Goal: Complete application form: Complete application form

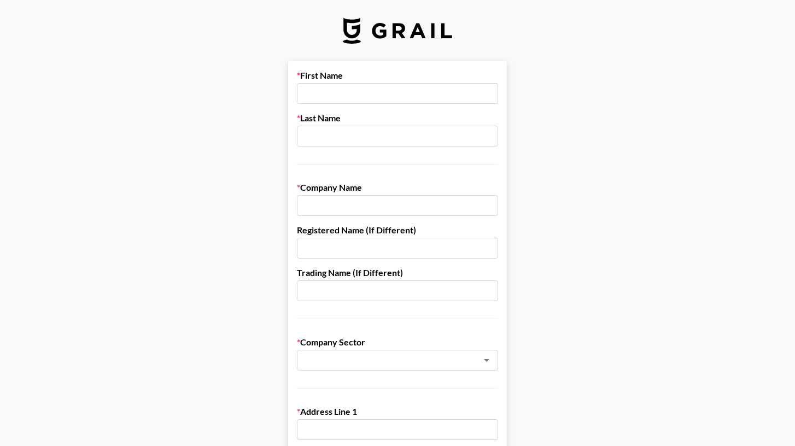
click at [322, 95] on input "text" at bounding box center [397, 93] width 201 height 21
type input "[PERSON_NAME]"
click at [334, 140] on input "text" at bounding box center [397, 136] width 201 height 21
type input "[PERSON_NAME]"
click at [349, 211] on input "text" at bounding box center [397, 205] width 201 height 21
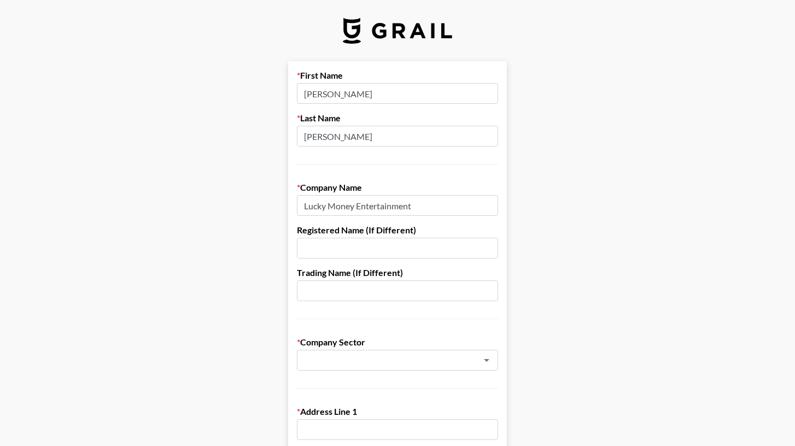
type input "Lucky Money Entertainment"
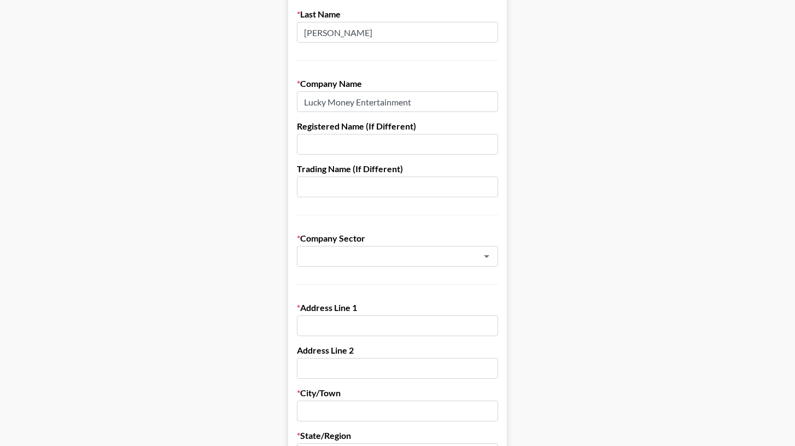
scroll to position [108, 0]
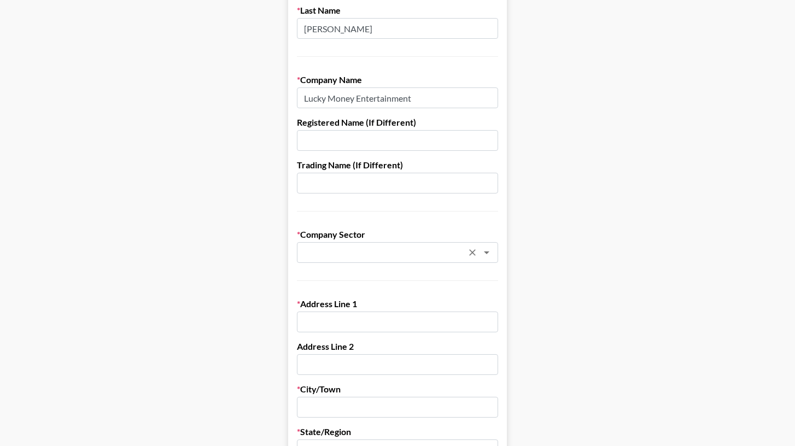
click at [474, 243] on div "​" at bounding box center [397, 252] width 201 height 21
type input "M"
type input "E"
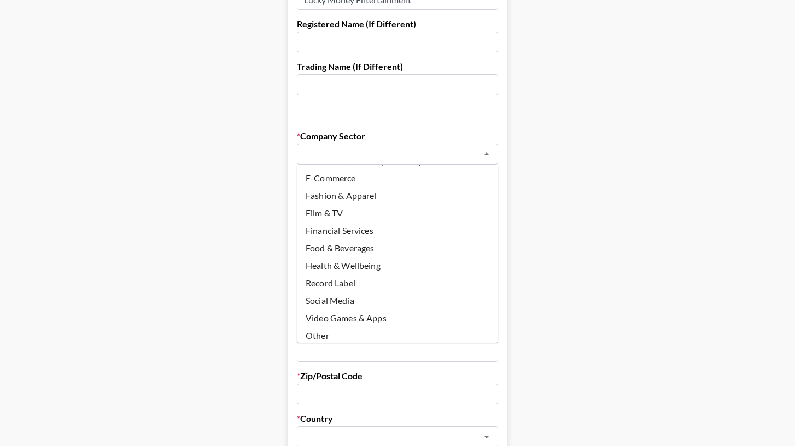
scroll to position [75, 0]
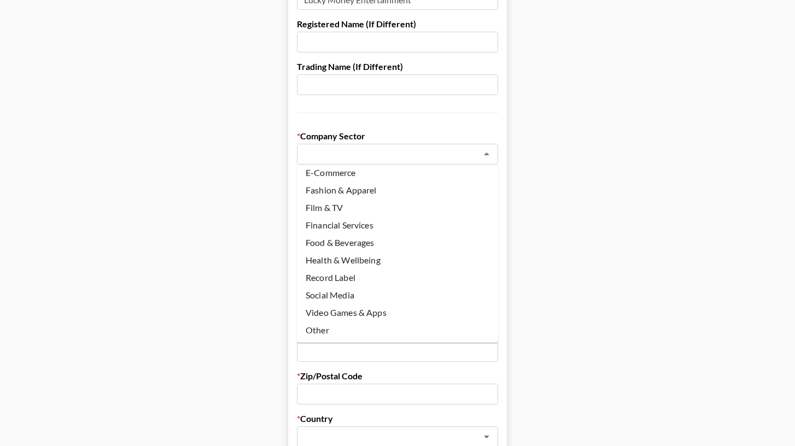
click at [406, 270] on li "Record Label" at bounding box center [397, 278] width 201 height 18
type input "Record Label"
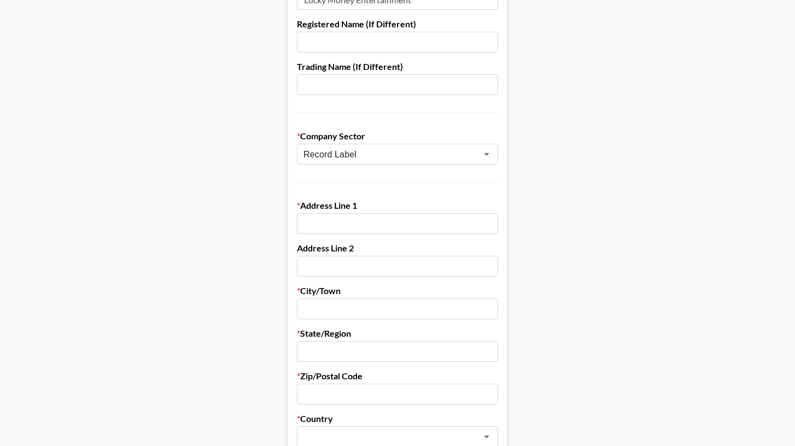
click at [219, 246] on main "First Name [PERSON_NAME] Last Name [PERSON_NAME] Company Name Lucky Money Enter…" at bounding box center [398, 327] width 778 height 945
click at [329, 222] on input "text" at bounding box center [397, 223] width 201 height 21
type input "[STREET_ADDRESS]"
click at [305, 269] on input "text" at bounding box center [397, 266] width 201 height 21
type input "Suite 200"
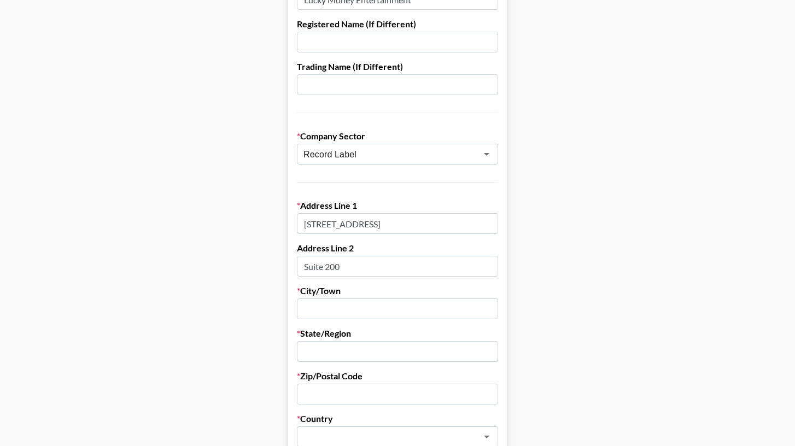
click at [324, 307] on input "text" at bounding box center [397, 309] width 201 height 21
type input "[GEOGRAPHIC_DATA]"
click at [345, 351] on input "text" at bounding box center [397, 351] width 201 height 21
type input "TN"
click at [249, 341] on main "First Name [PERSON_NAME] Last Name [PERSON_NAME] Company Name Lucky Money Enter…" at bounding box center [398, 327] width 778 height 945
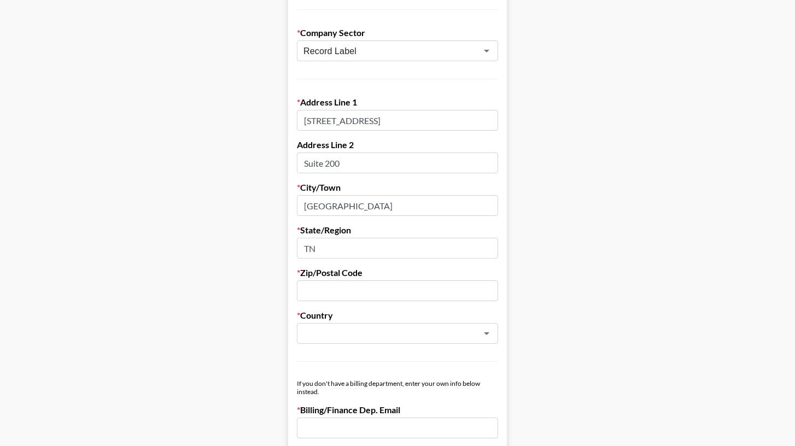
scroll to position [330, 0]
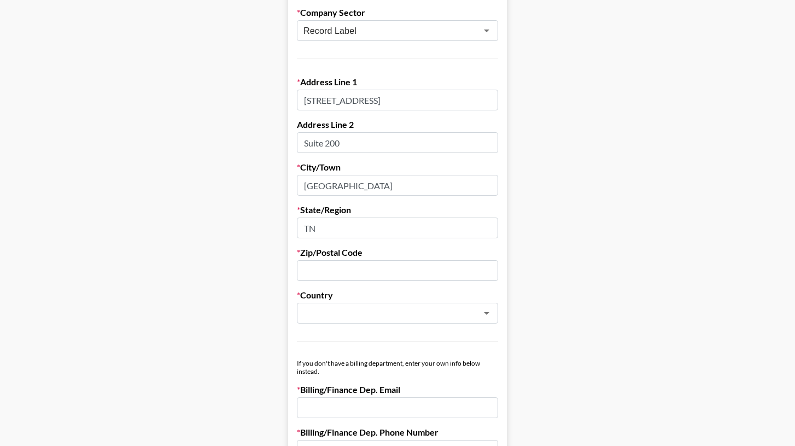
click at [347, 268] on input "text" at bounding box center [397, 270] width 201 height 21
type input "37212"
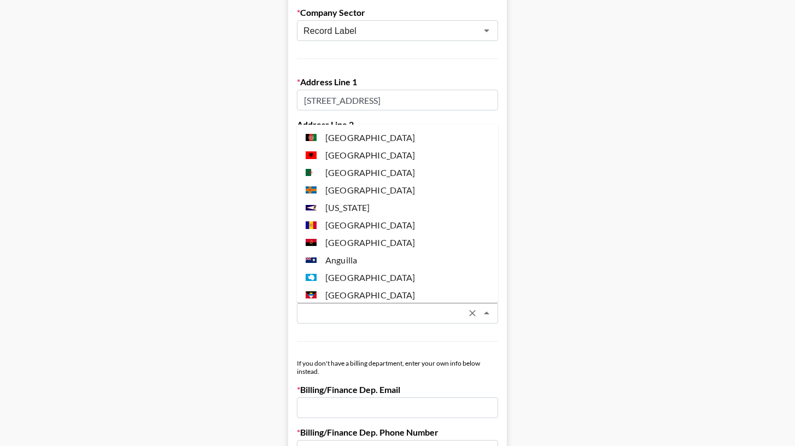
click at [396, 307] on input "text" at bounding box center [383, 313] width 159 height 13
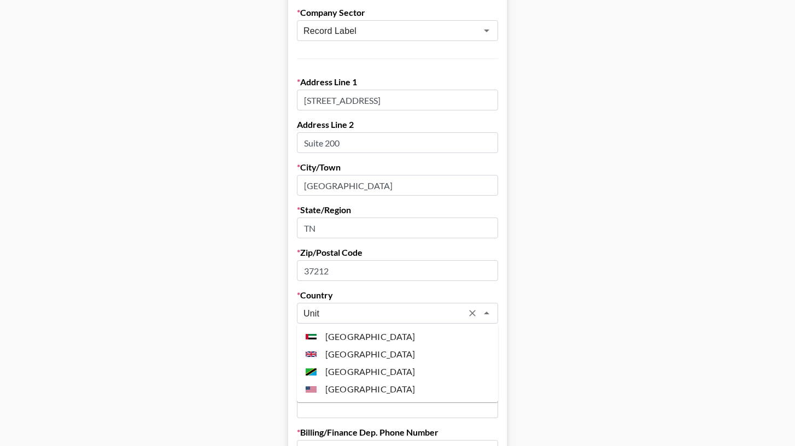
click at [379, 386] on li "[GEOGRAPHIC_DATA]" at bounding box center [397, 390] width 201 height 18
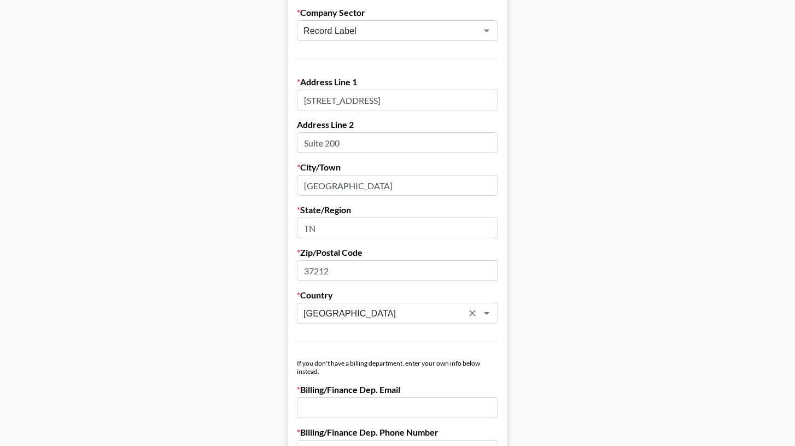
type input "[GEOGRAPHIC_DATA]"
click at [234, 365] on main "First Name [PERSON_NAME] Last Name [PERSON_NAME] Company Name Lucky Money Enter…" at bounding box center [398, 203] width 778 height 945
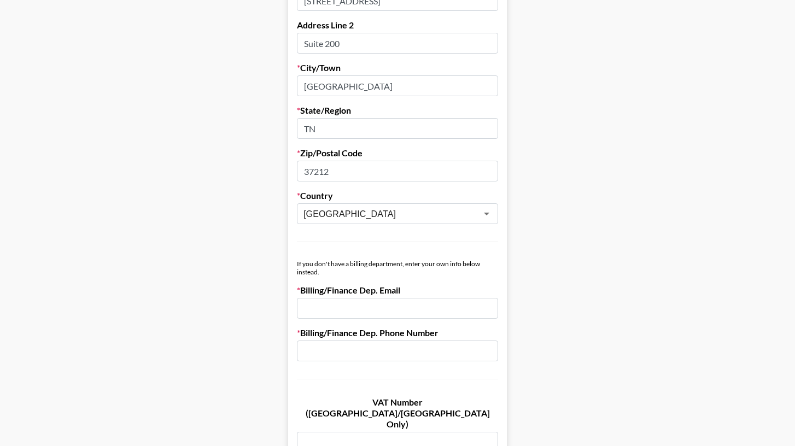
scroll to position [489, 0]
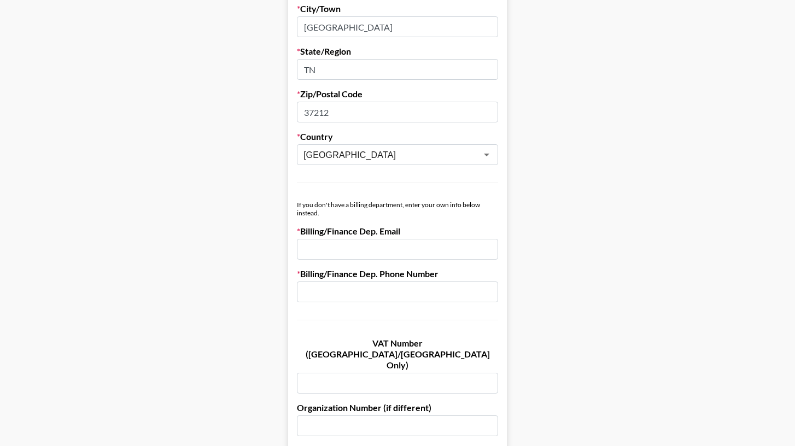
click at [332, 252] on input "email" at bounding box center [397, 249] width 201 height 21
type input "[PERSON_NAME][EMAIL_ADDRESS][DOMAIN_NAME]"
click at [328, 286] on input "text" at bounding box center [397, 292] width 201 height 21
type input "[PHONE_NUMBER]"
click at [543, 259] on main "First Name [PERSON_NAME] Last Name [PERSON_NAME] Company Name Lucky Money Enter…" at bounding box center [398, 45] width 778 height 945
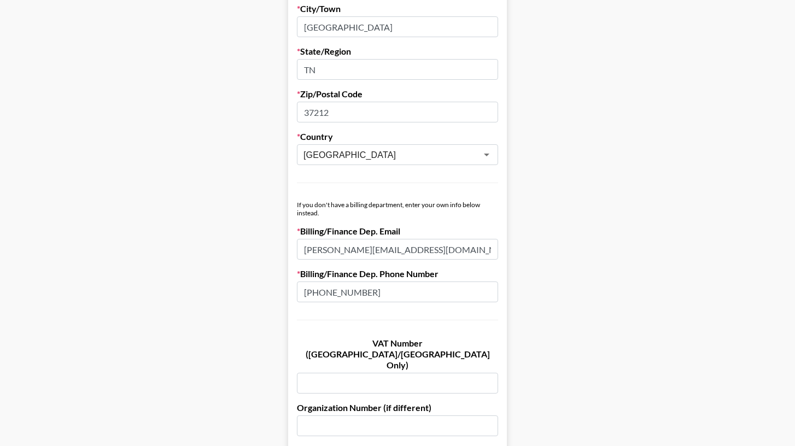
scroll to position [599, 0]
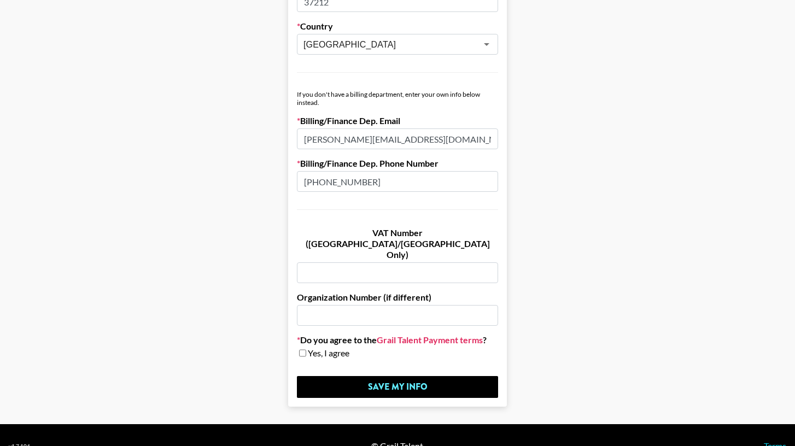
click at [449, 335] on link "Grail Talent Payment terms" at bounding box center [430, 340] width 106 height 11
click at [301, 350] on input "checkbox" at bounding box center [302, 354] width 7 height 8
checkbox input "true"
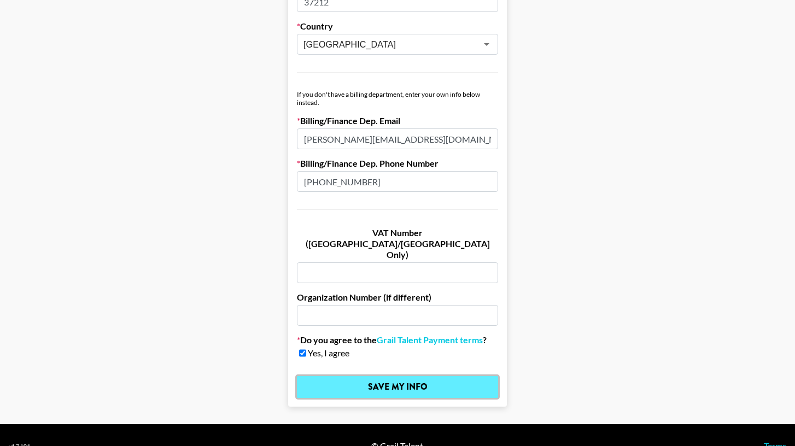
click at [388, 376] on input "Save My Info" at bounding box center [397, 387] width 201 height 22
